Goal: Obtain resource: Download file/media

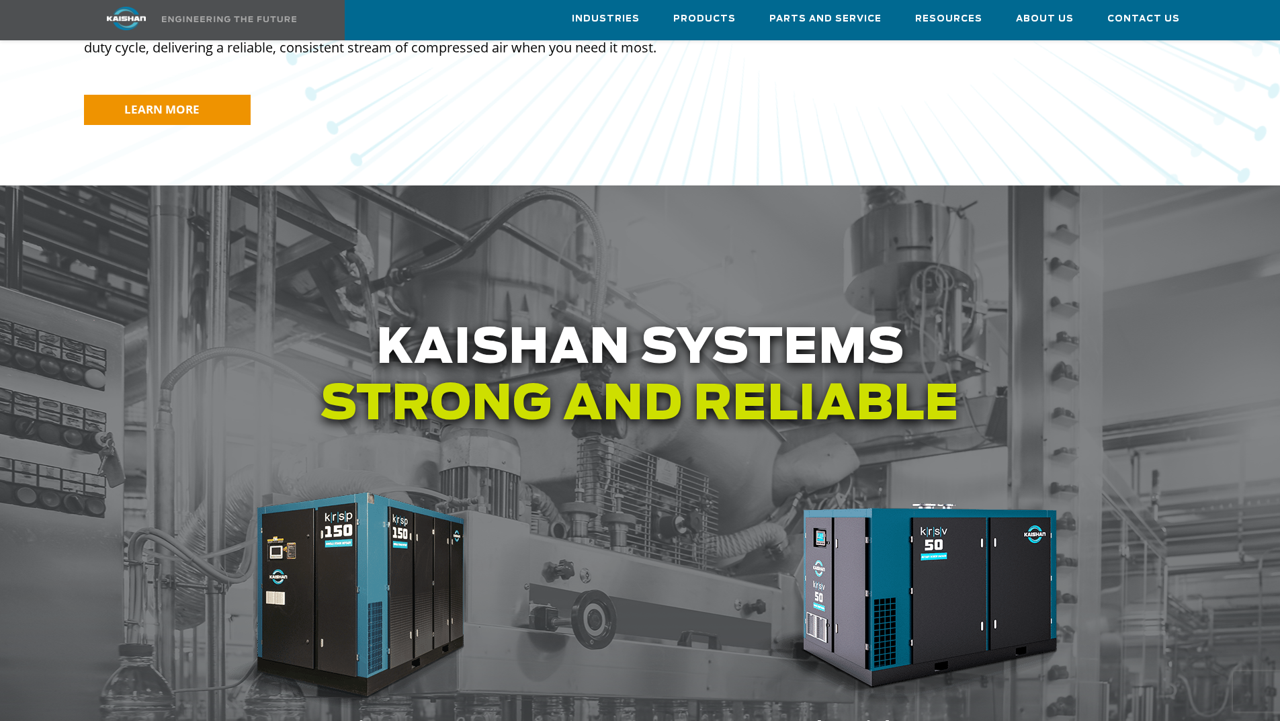
scroll to position [1276, 0]
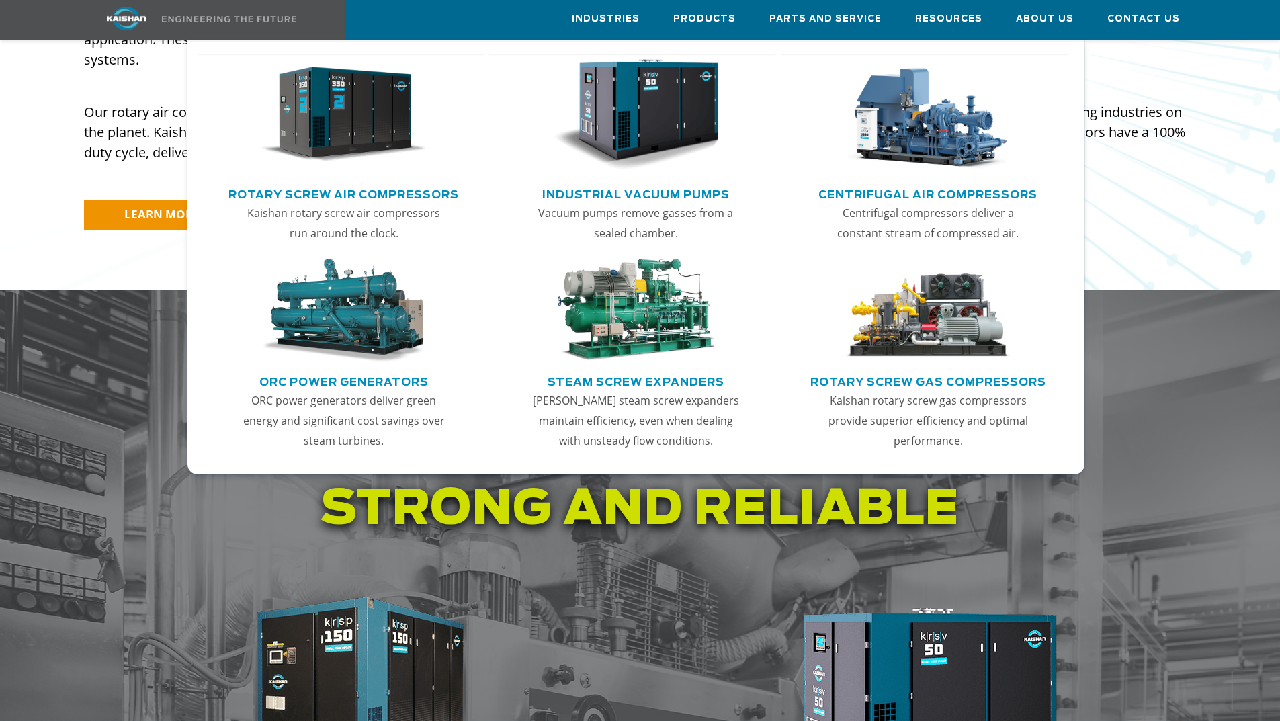
click at [353, 191] on link "Rotary Screw Air Compressors" at bounding box center [343, 193] width 230 height 20
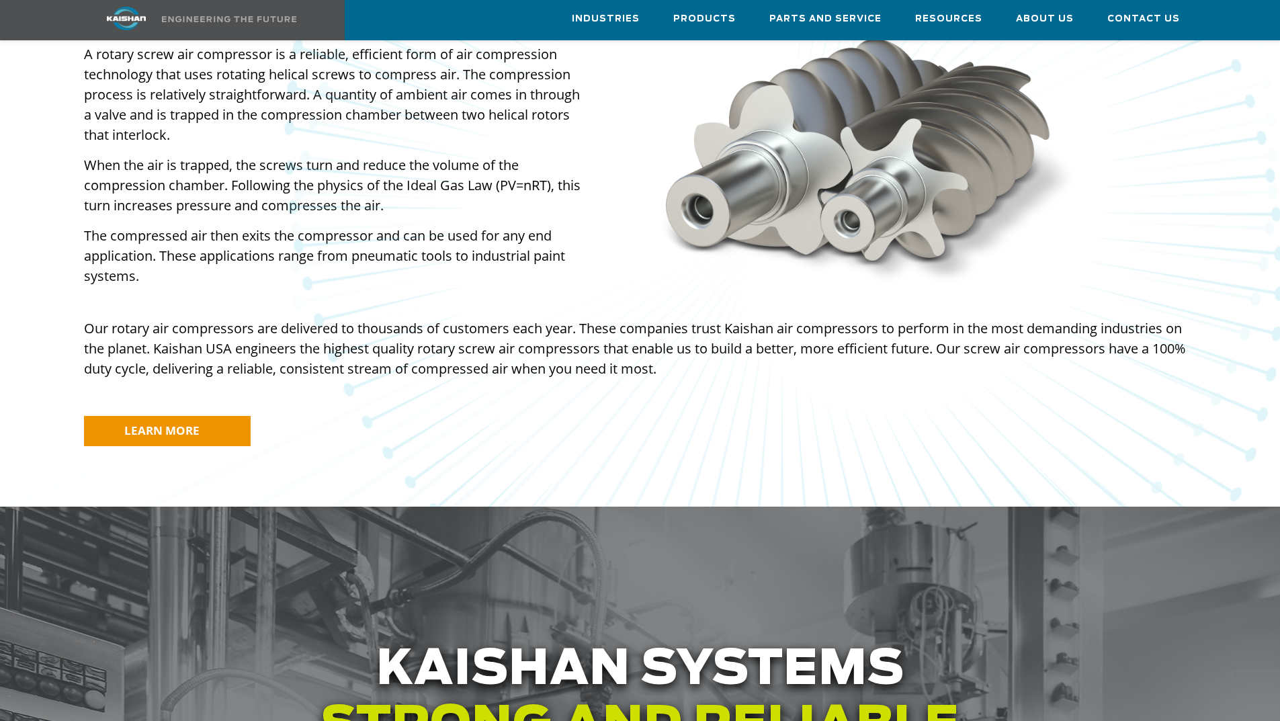
scroll to position [806, 0]
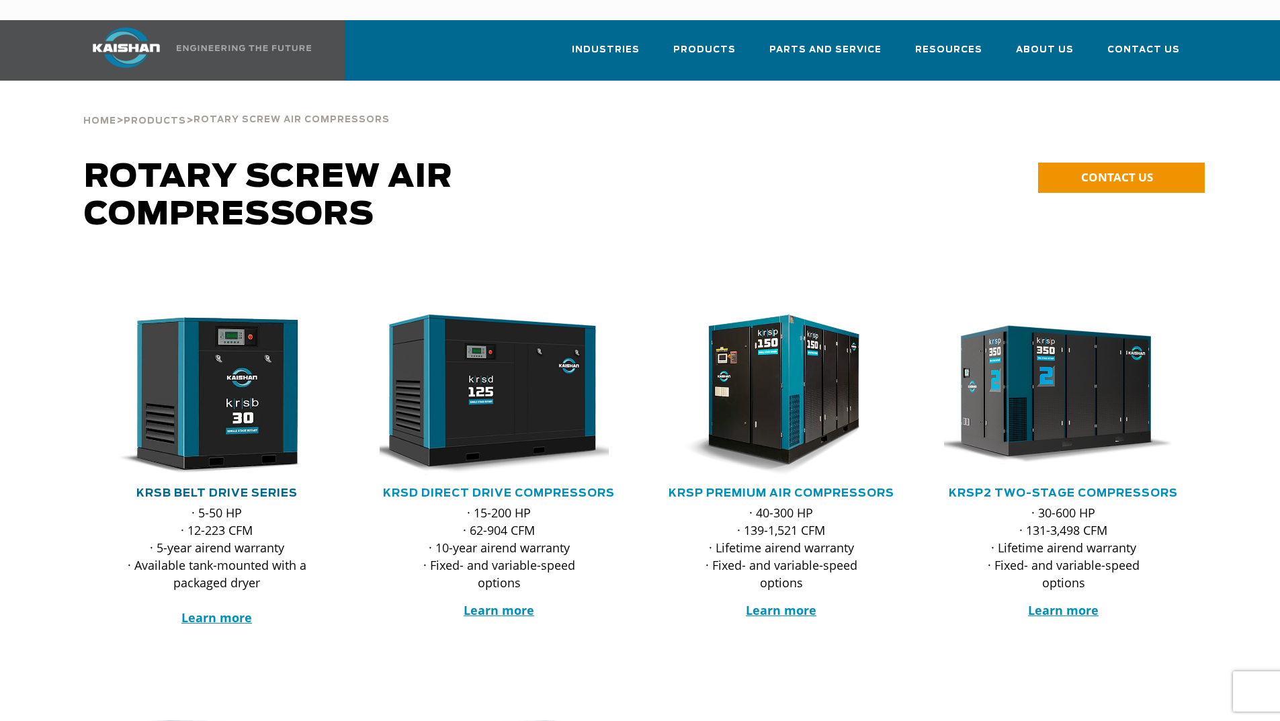
click at [244, 488] on link "KRSB Belt Drive Series" at bounding box center [216, 493] width 161 height 11
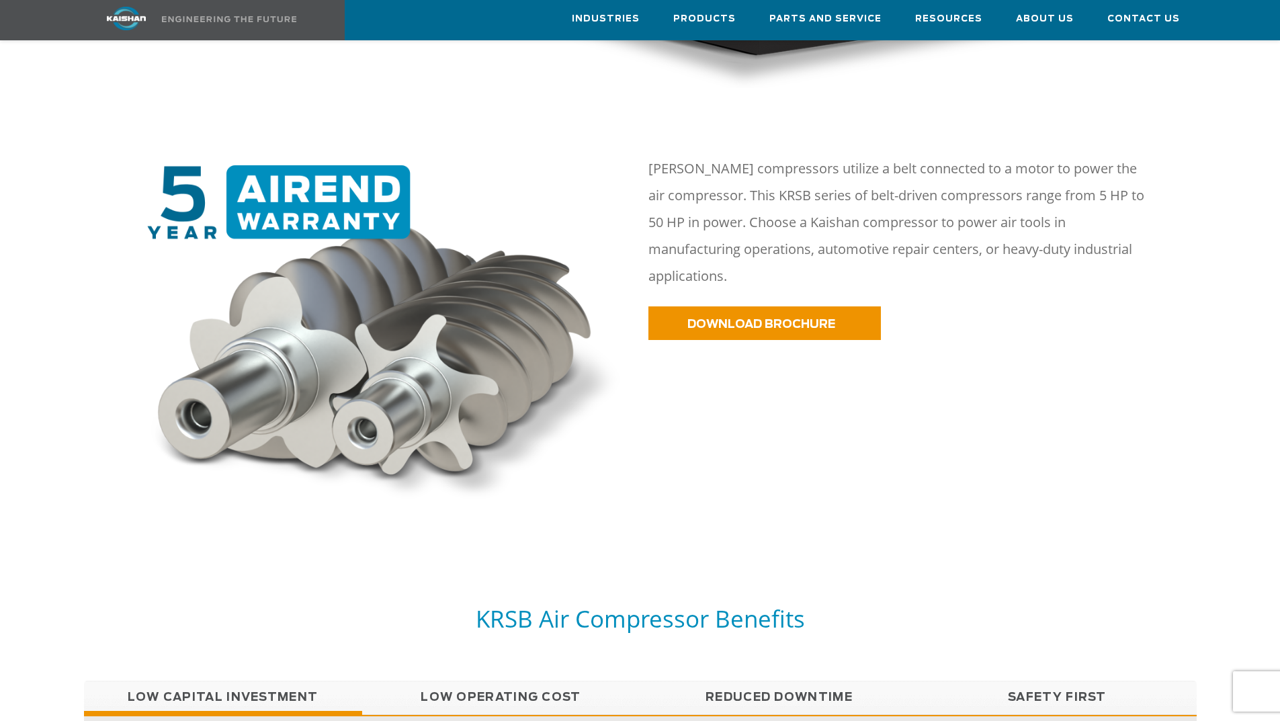
scroll to position [672, 0]
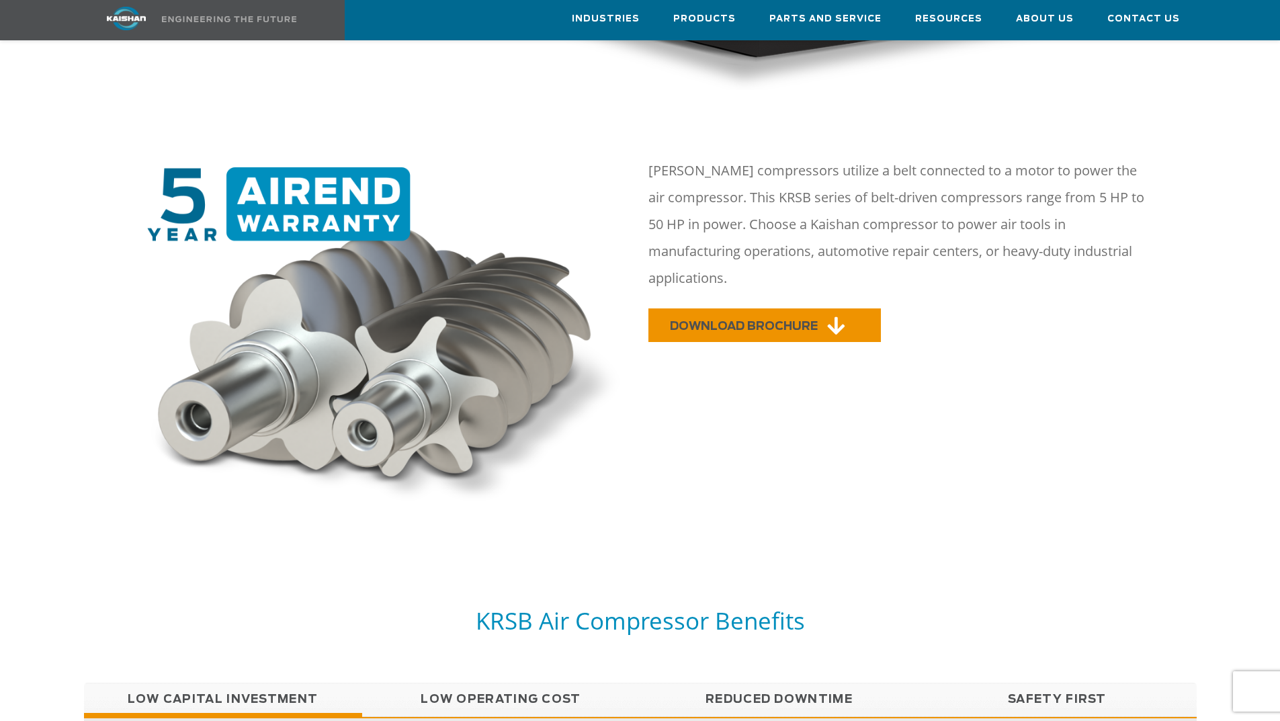
click at [782, 320] on span "DOWNLOAD BROCHURE" at bounding box center [744, 325] width 148 height 11
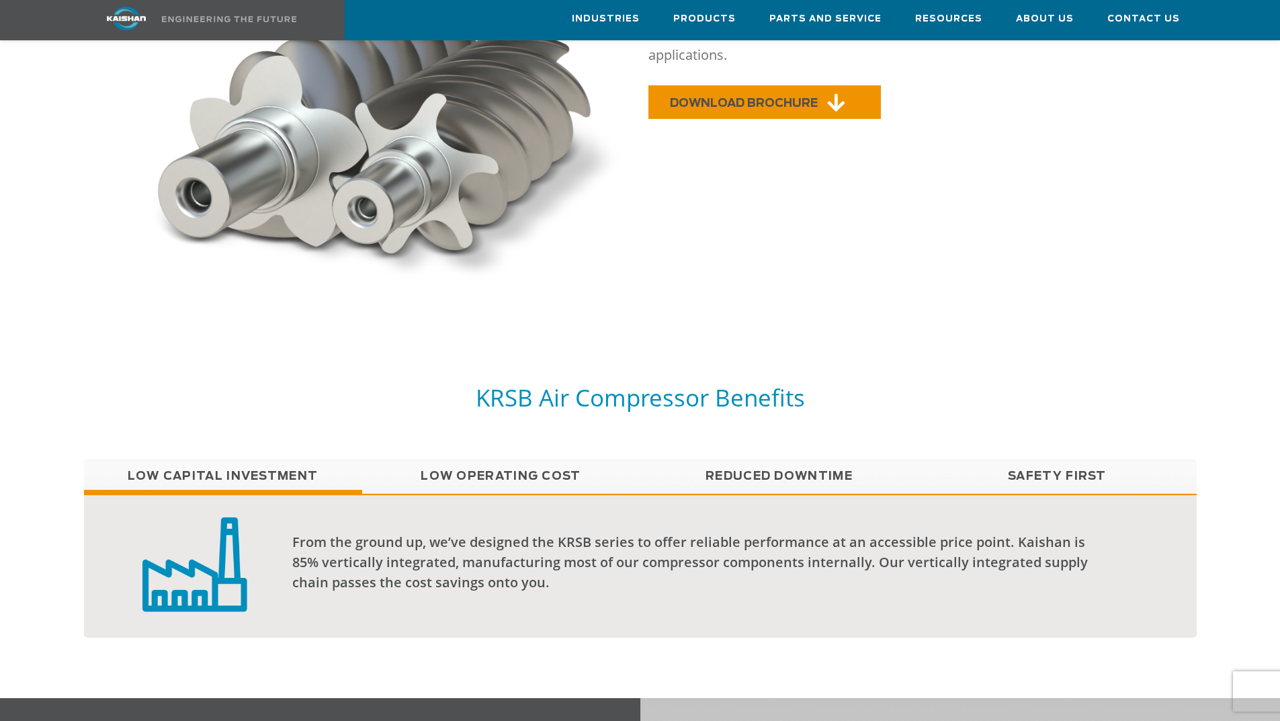
scroll to position [1007, 0]
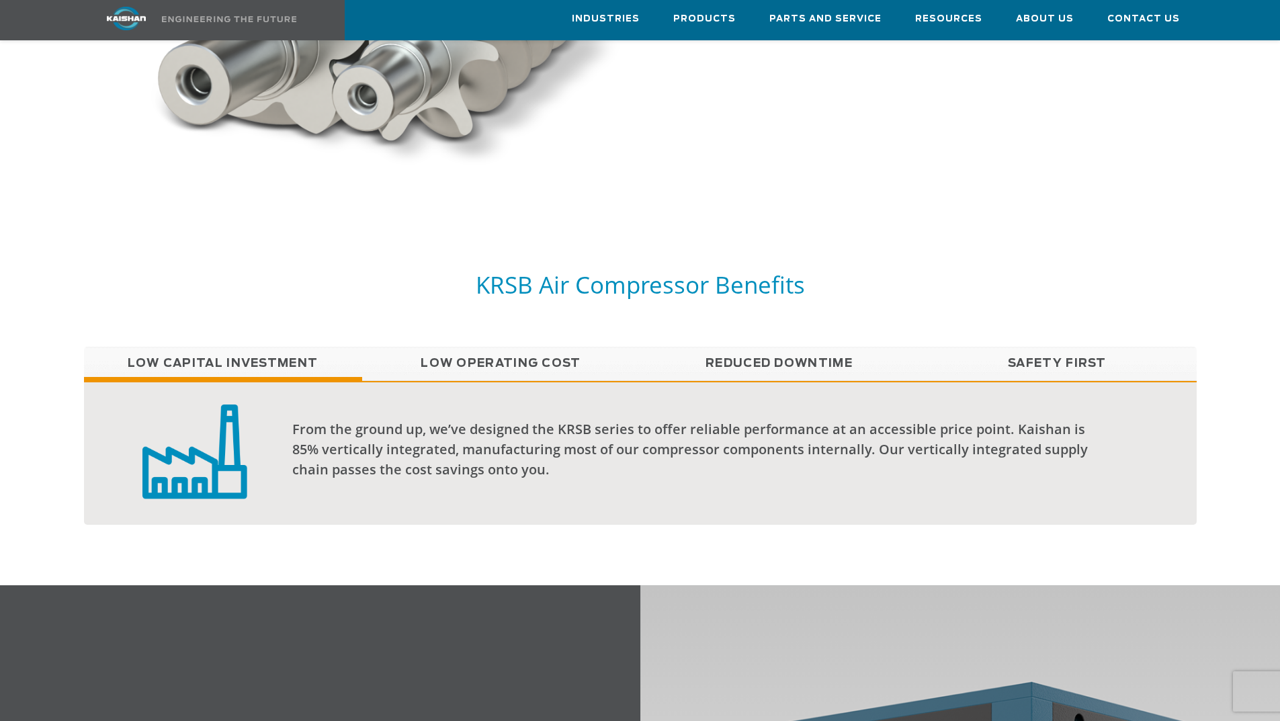
click at [756, 347] on link "Reduced Downtime" at bounding box center [779, 364] width 278 height 34
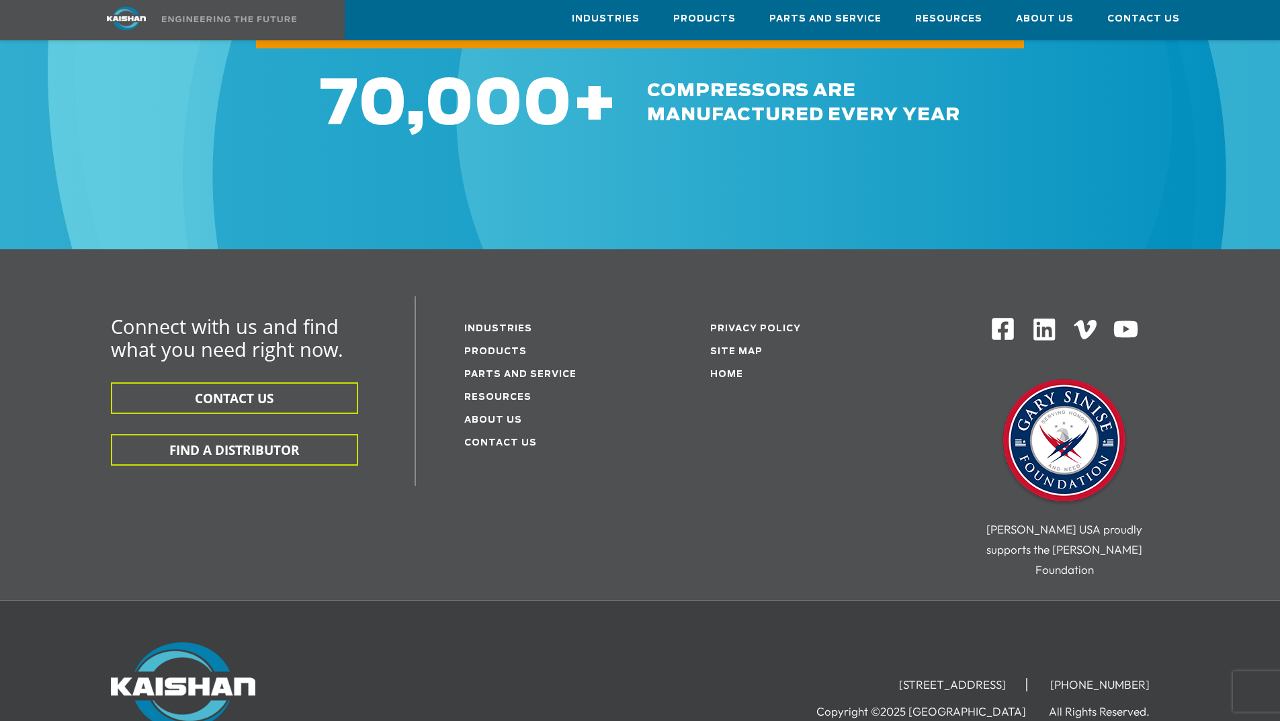
scroll to position [4111, 0]
